Goal: Task Accomplishment & Management: Manage account settings

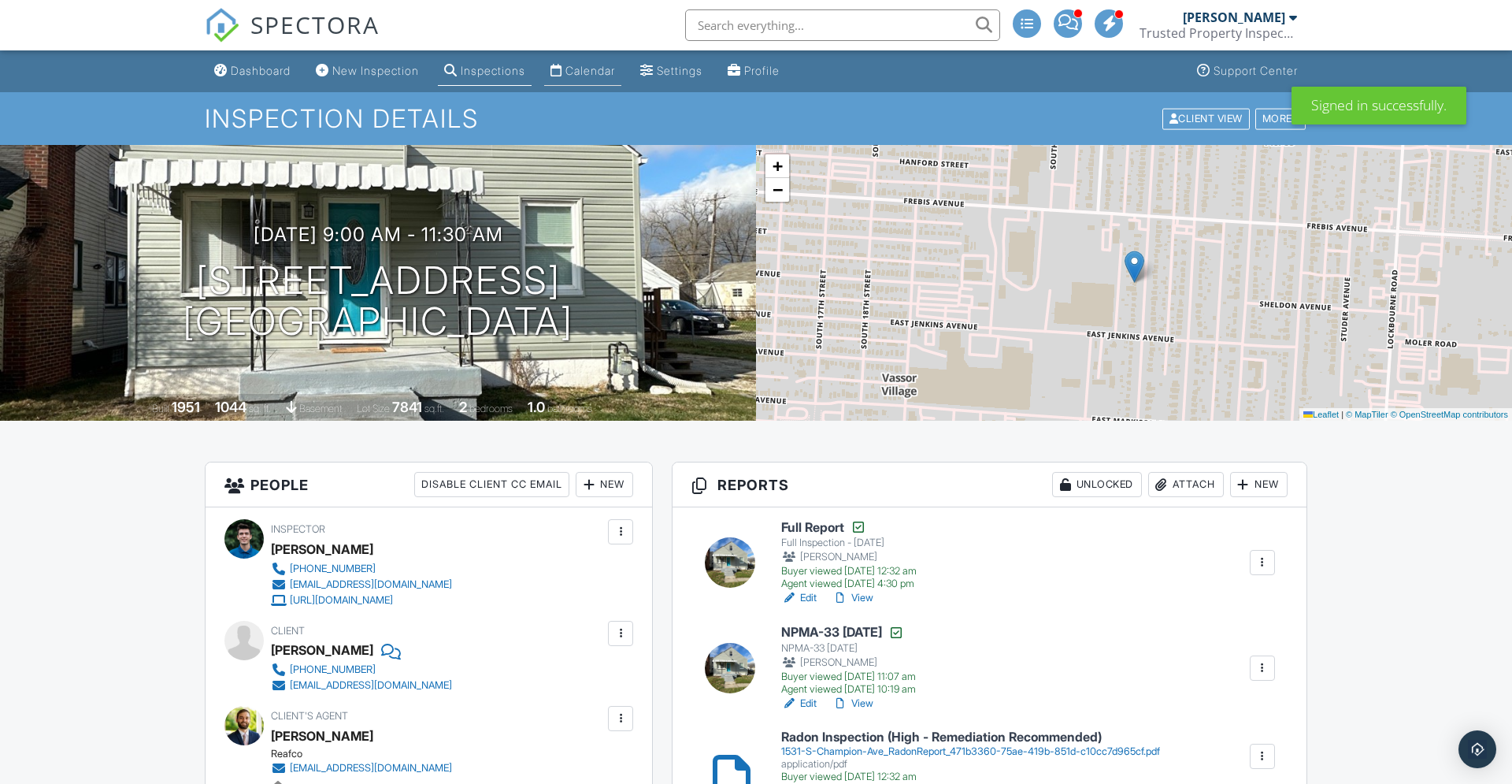
click at [620, 81] on link "Calendar" at bounding box center [583, 71] width 77 height 29
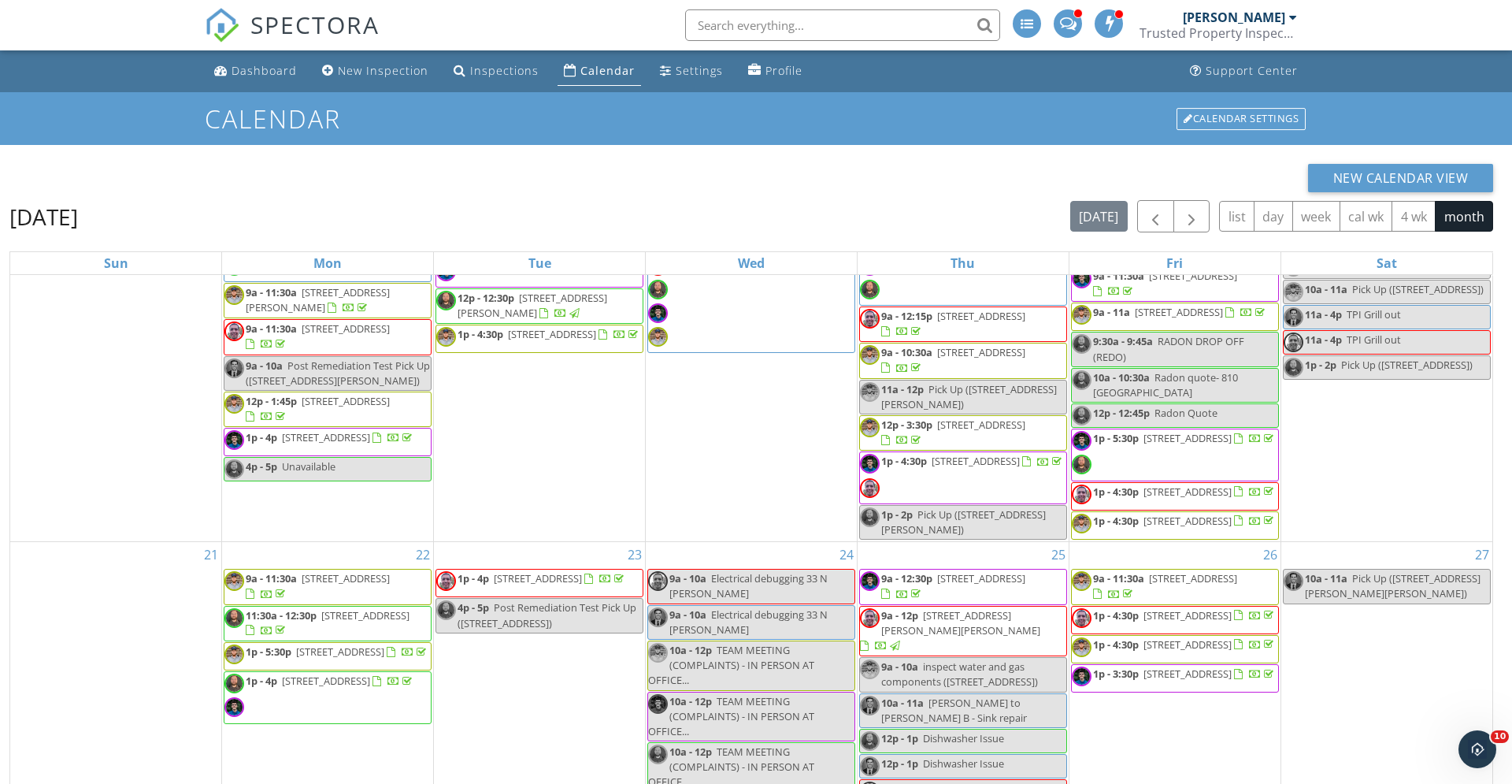
scroll to position [1149, 0]
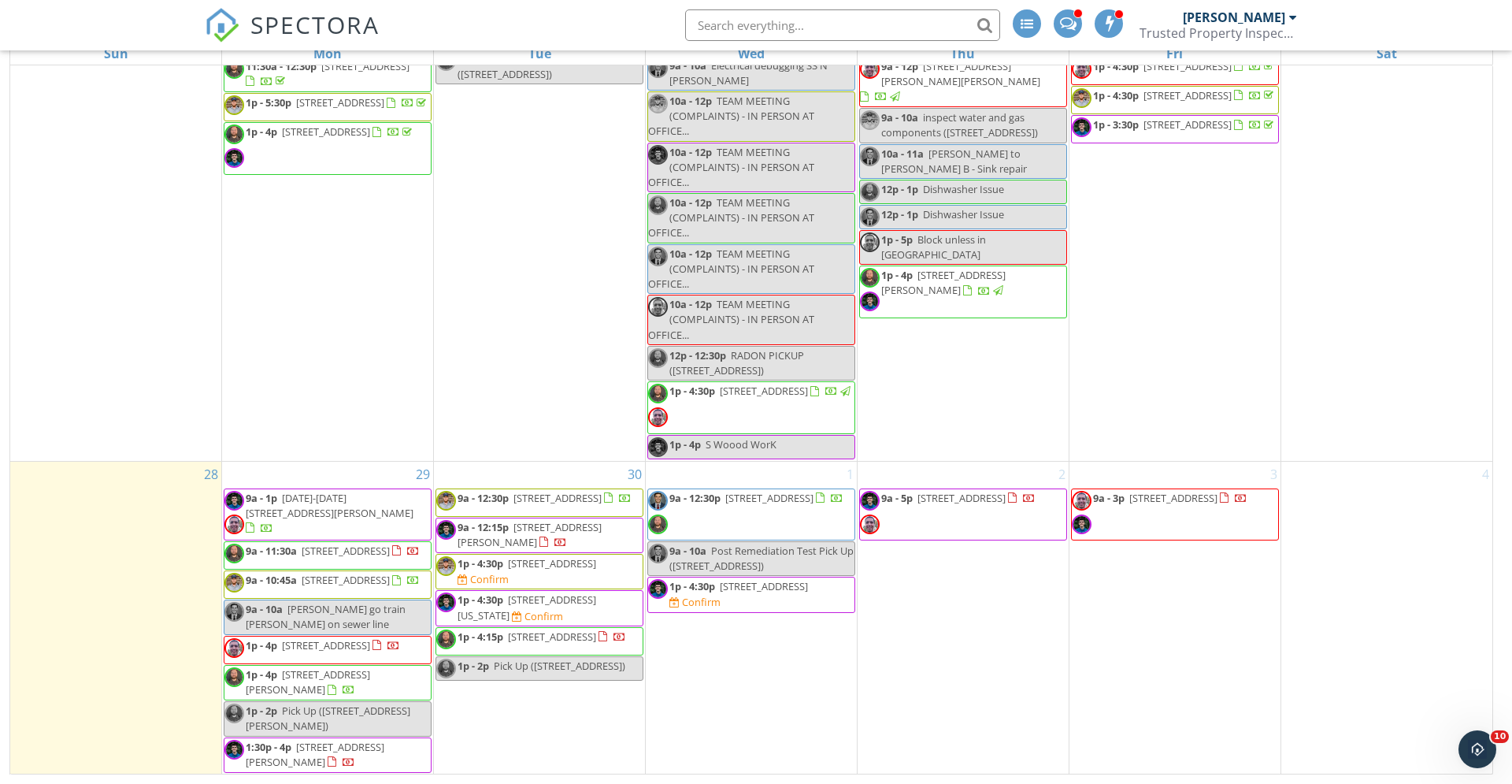
click at [393, 760] on span "1:30p - 4p 1130 Peters Ave, Columbus 43201" at bounding box center [328, 755] width 207 height 31
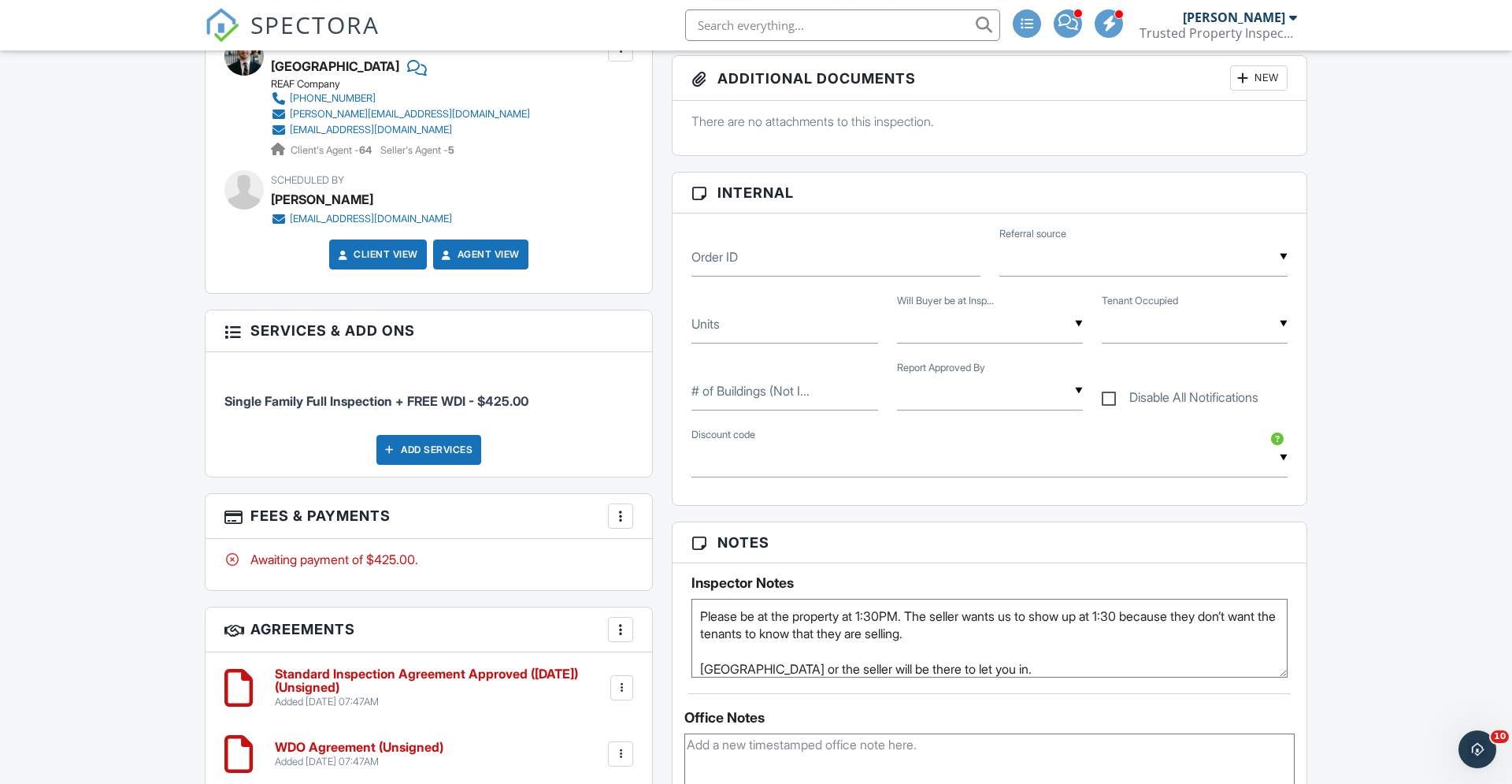
scroll to position [723, 0]
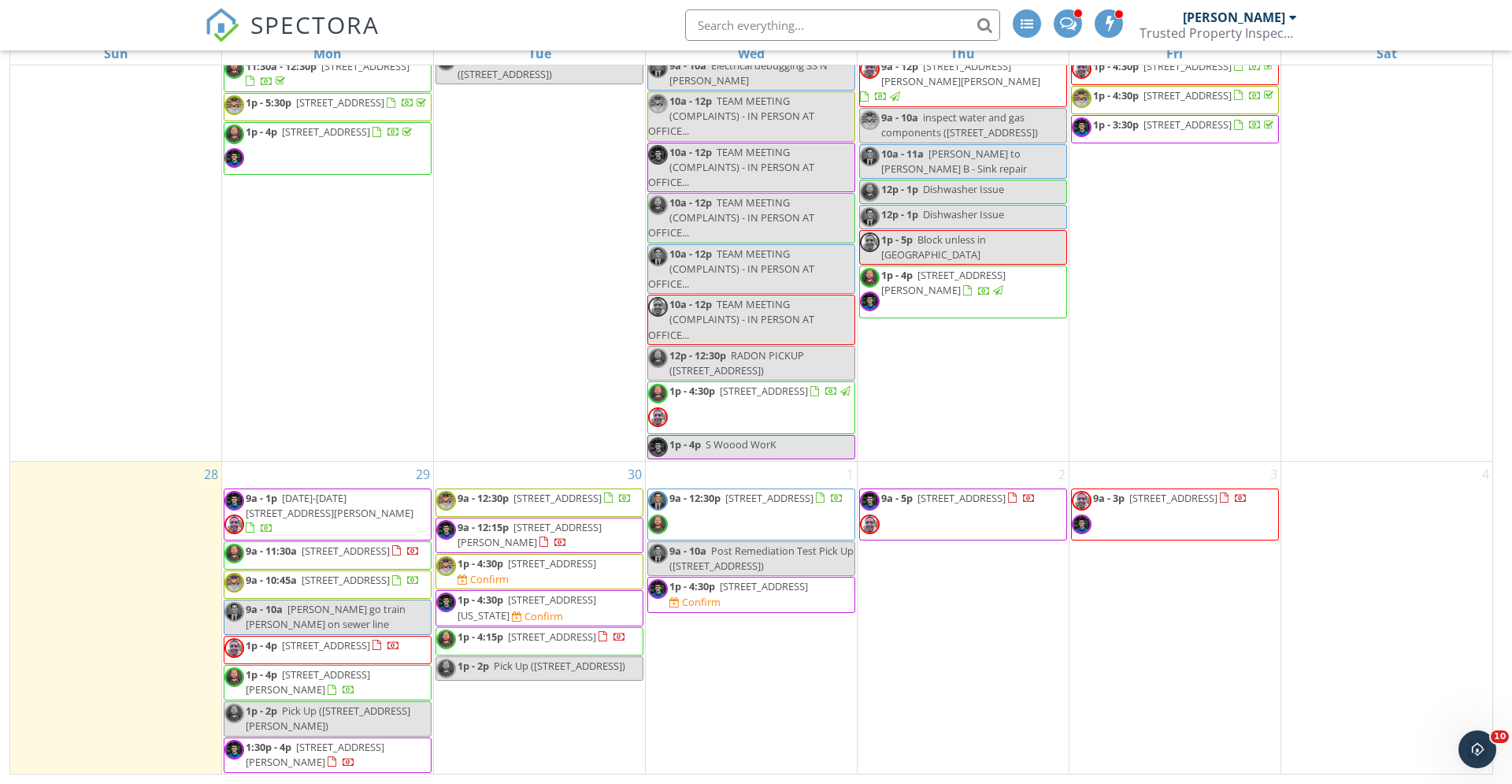
scroll to position [1149, 0]
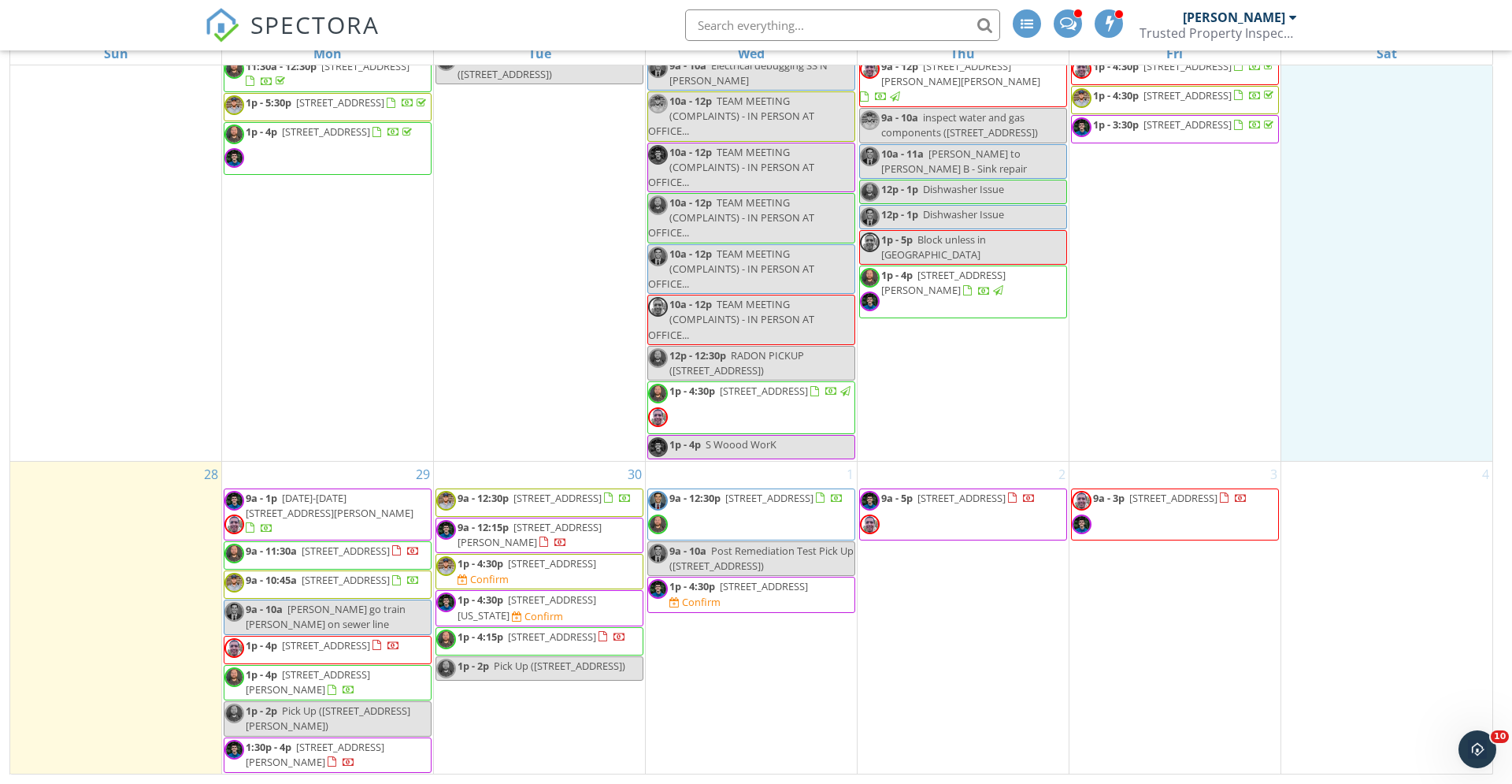
click at [1369, 290] on td "27 10a - 11a Pick Up (3005 Marion-Mt Gilead Rd, Marion)" at bounding box center [1386, 227] width 211 height 468
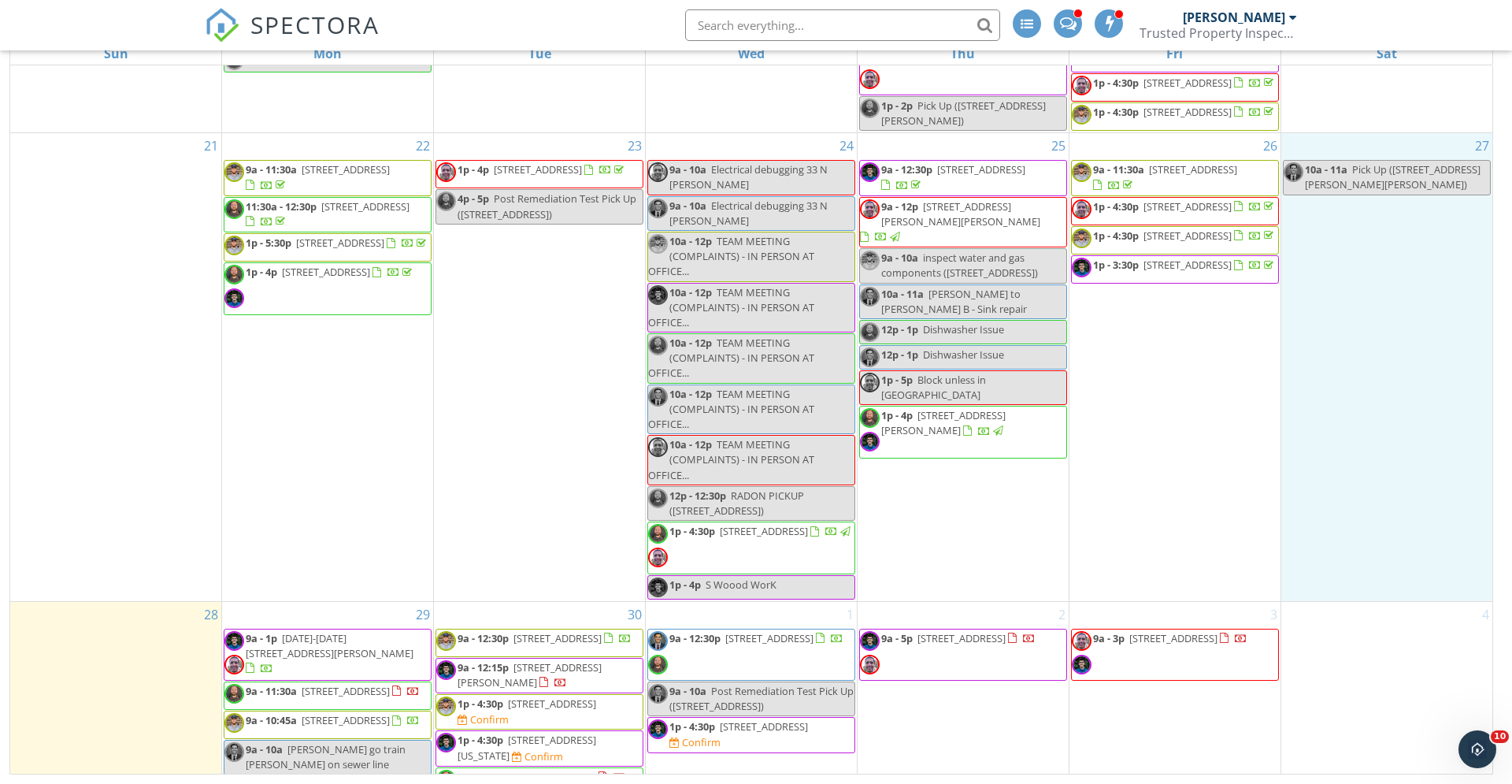
scroll to position [836, 0]
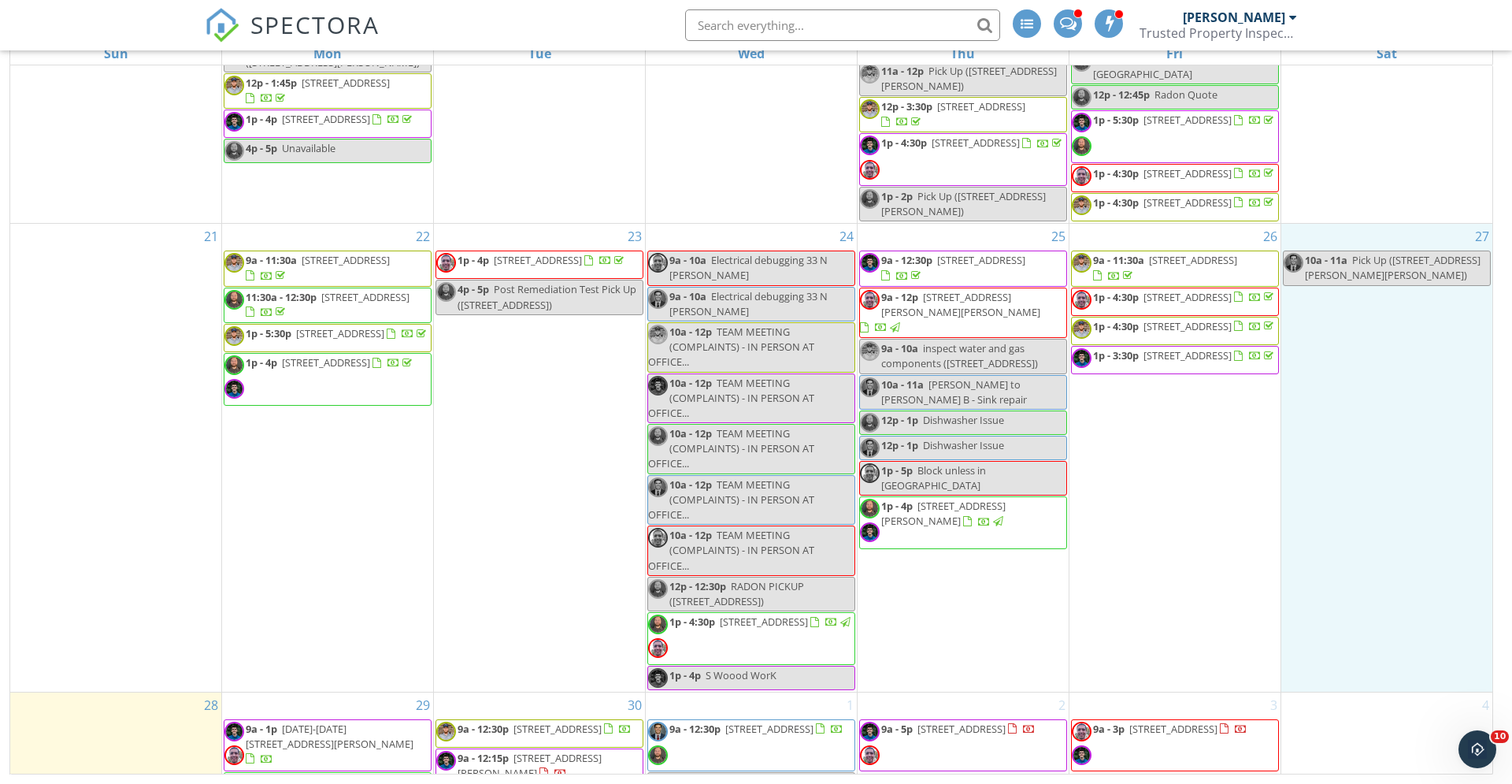
click at [1008, 284] on span "9a - 12:30p 69-71 N Chase Ave, Columbus 43204" at bounding box center [964, 268] width 207 height 31
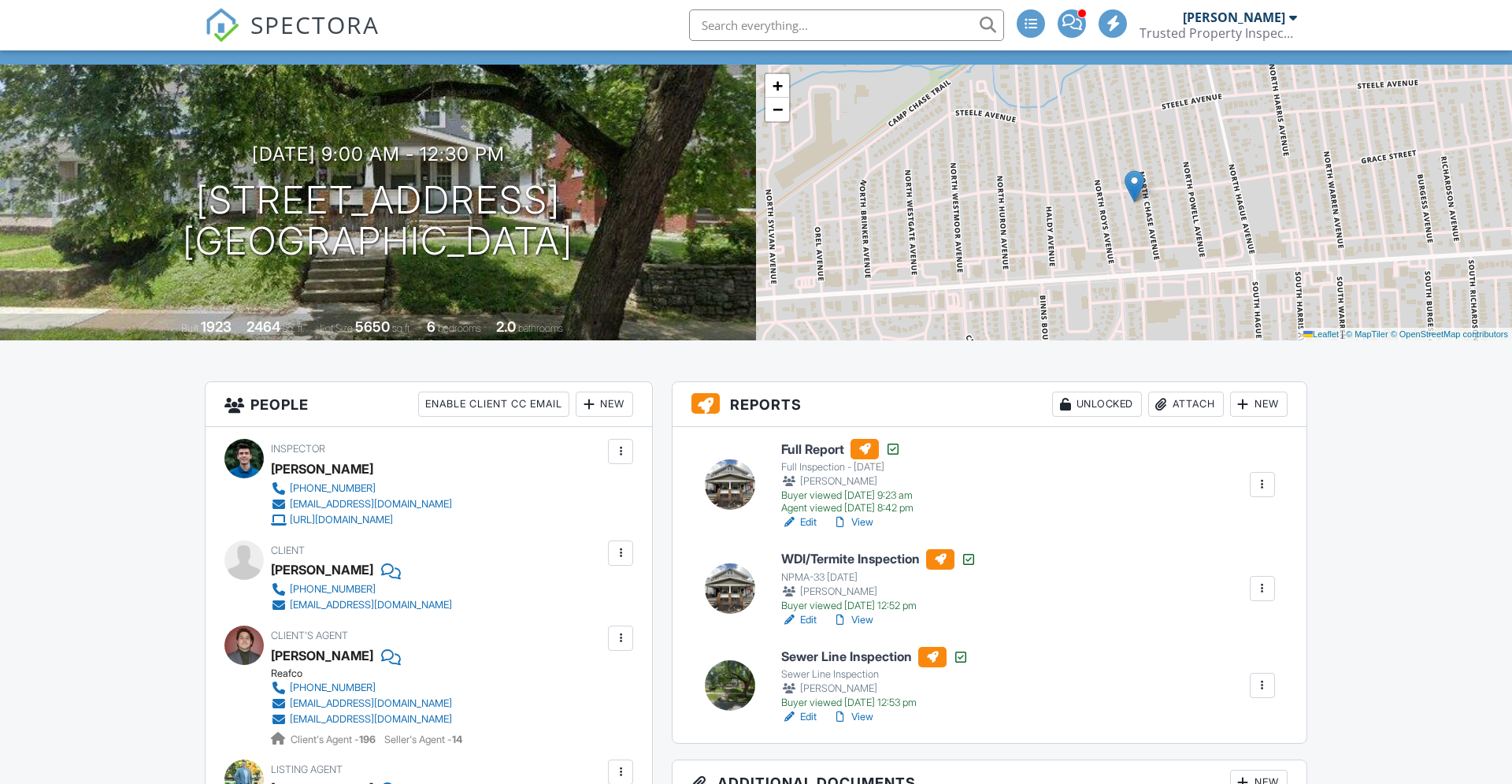
scroll to position [80, 0]
click at [853, 512] on div "Agent viewed 09/28/2025 8:42 pm" at bounding box center [847, 508] width 132 height 13
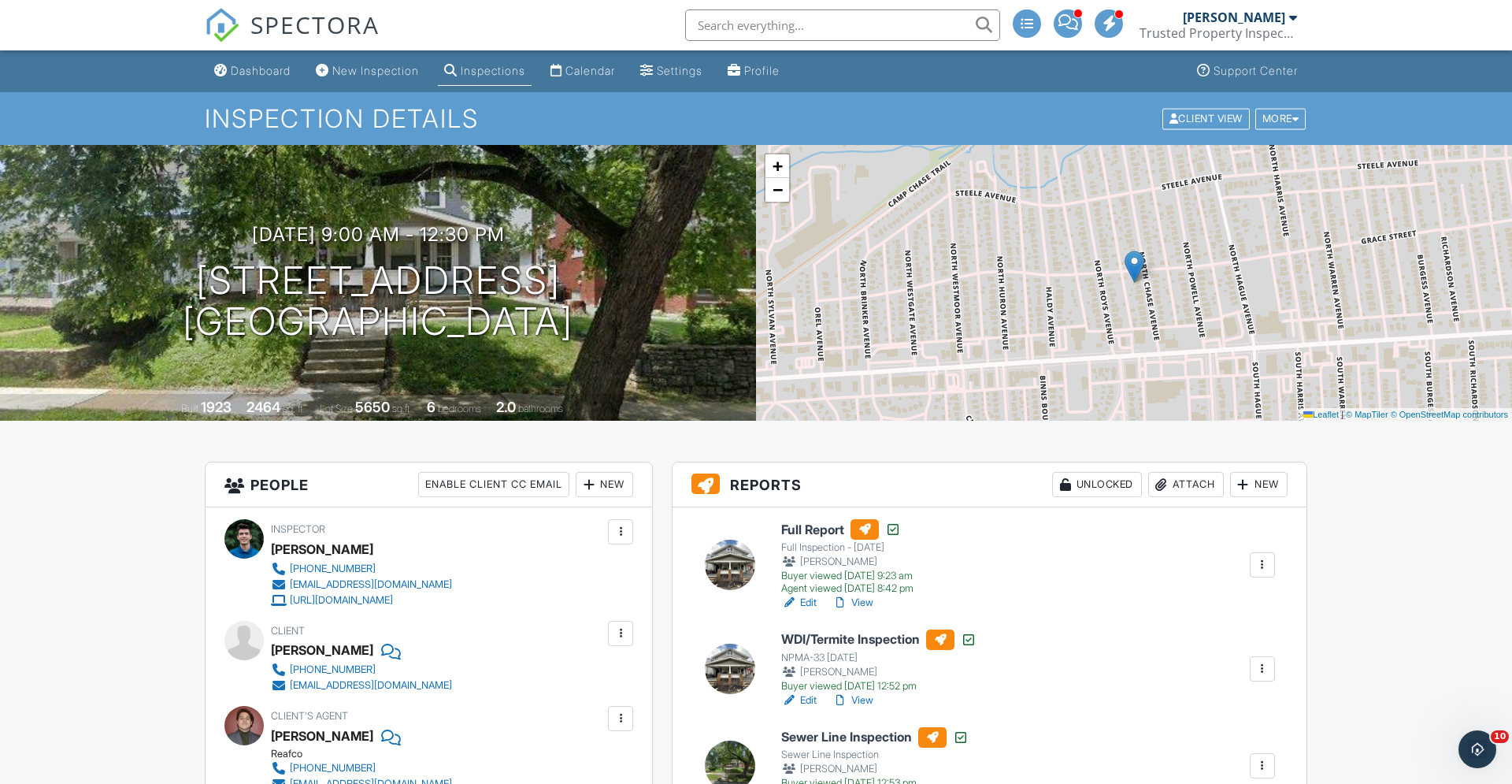
click at [862, 610] on div "Full Report Full Inspection - 9/26/25 Lucas Martin Buyer viewed 09/27/2025 9:23…" at bounding box center [990, 664] width 634 height 316
click at [866, 603] on link "View" at bounding box center [853, 602] width 41 height 15
